Goal: Find specific page/section: Find specific page/section

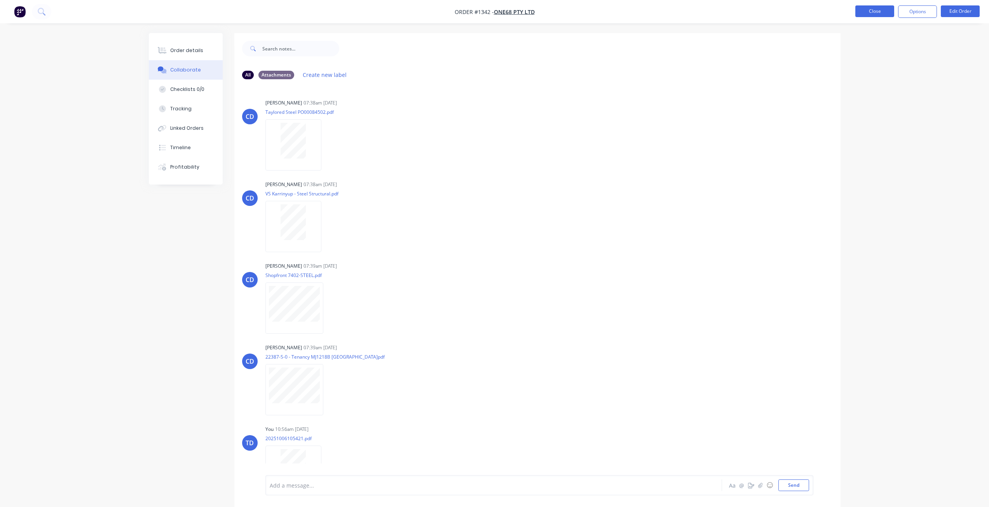
click at [877, 10] on button "Close" at bounding box center [874, 11] width 39 height 12
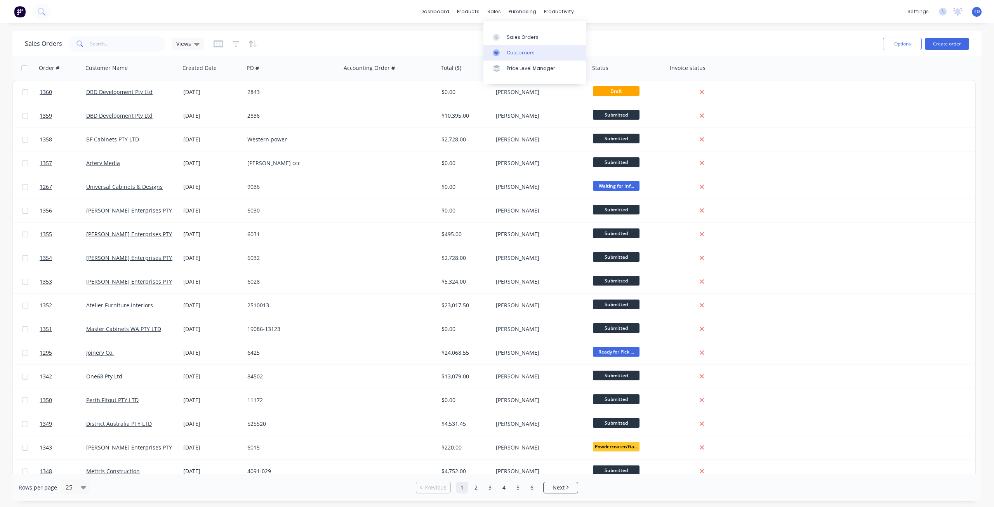
click at [511, 52] on div "Customers" at bounding box center [521, 52] width 28 height 7
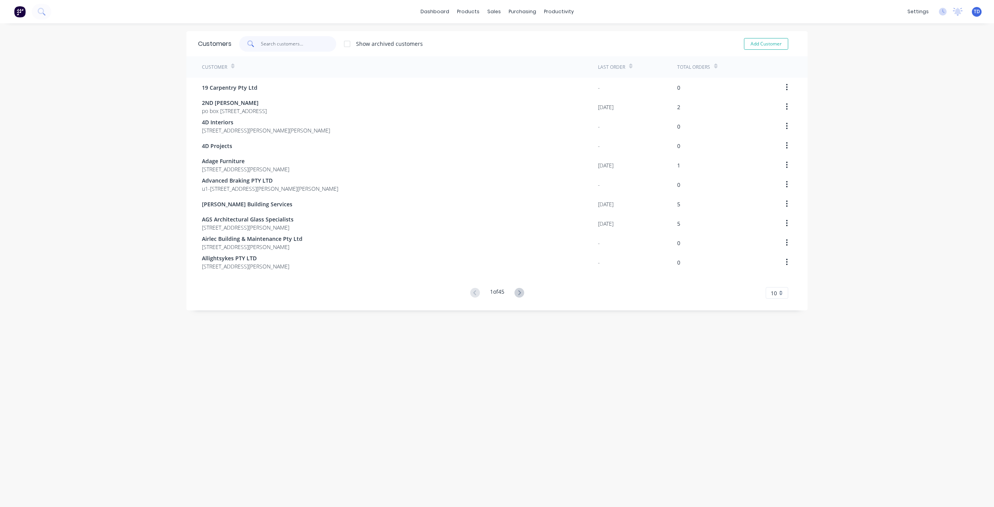
click at [275, 45] on input "text" at bounding box center [299, 44] width 76 height 16
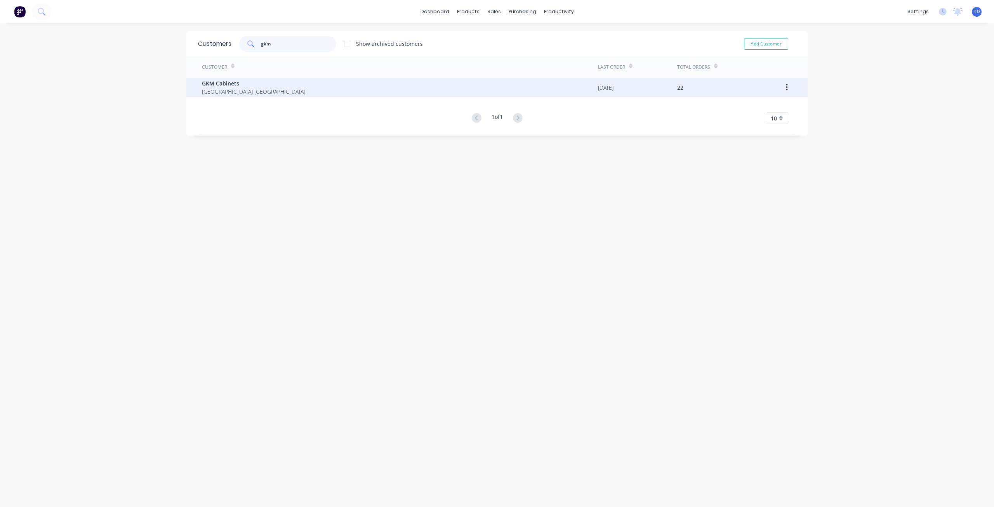
type input "gkm"
click at [262, 90] on span "[GEOGRAPHIC_DATA] [GEOGRAPHIC_DATA]" at bounding box center [253, 91] width 103 height 8
